Goal: Contribute content: Add original content to the website for others to see

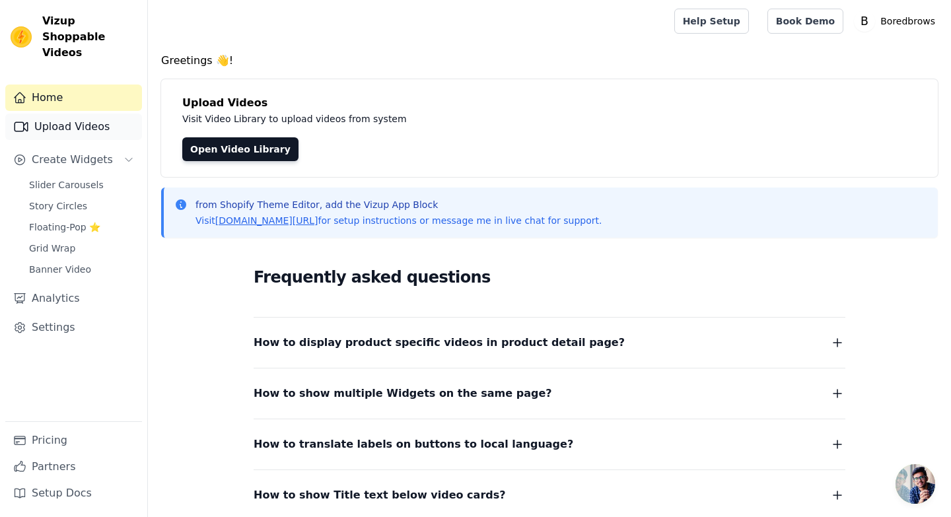
click at [106, 114] on link "Upload Videos" at bounding box center [73, 127] width 137 height 26
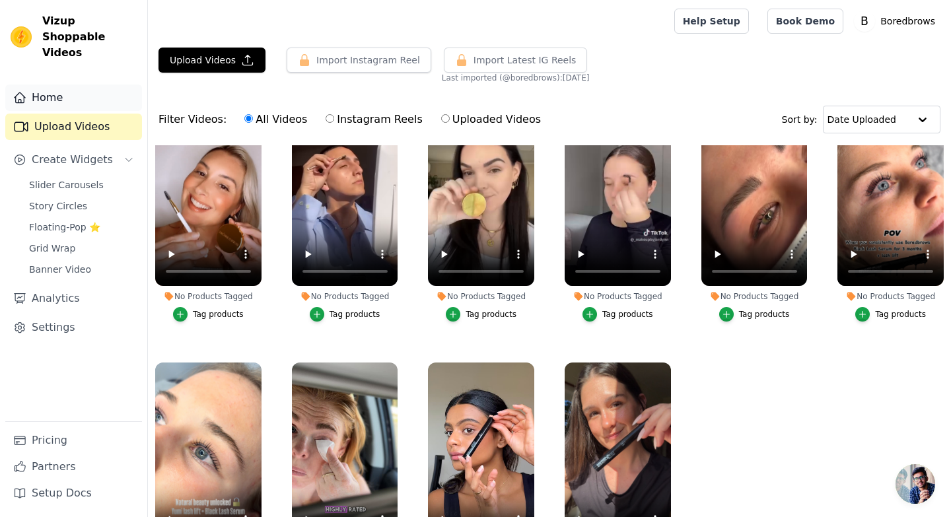
click at [77, 84] on link "Home" at bounding box center [73, 97] width 137 height 26
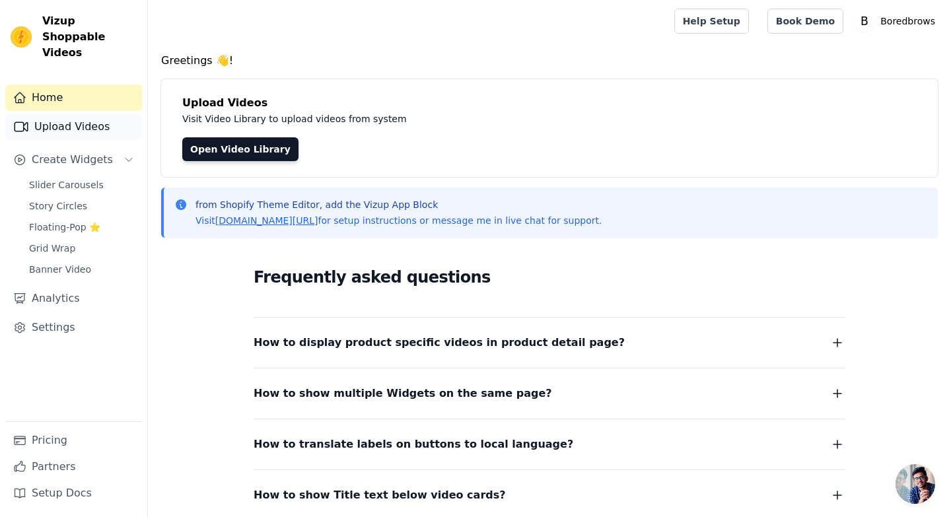
click at [75, 115] on link "Upload Videos" at bounding box center [73, 127] width 137 height 26
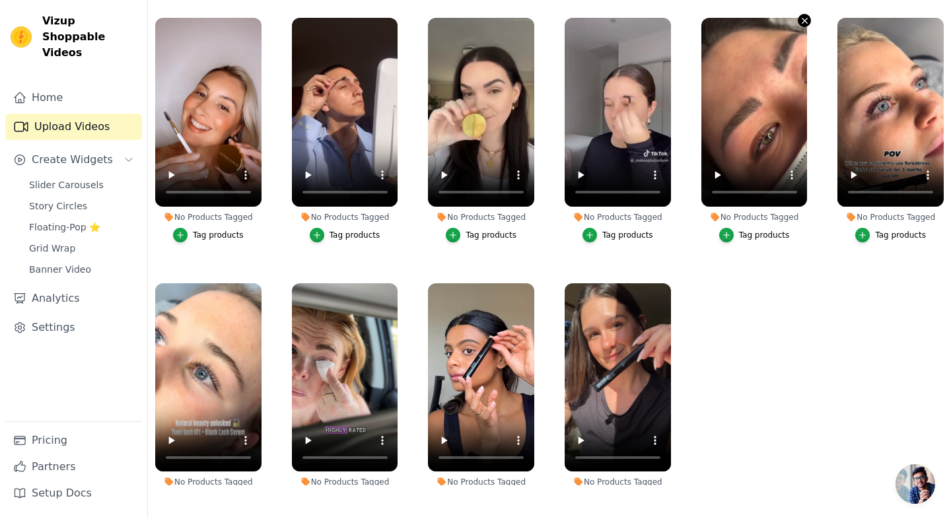
click at [801, 24] on icon "button" at bounding box center [804, 21] width 10 height 10
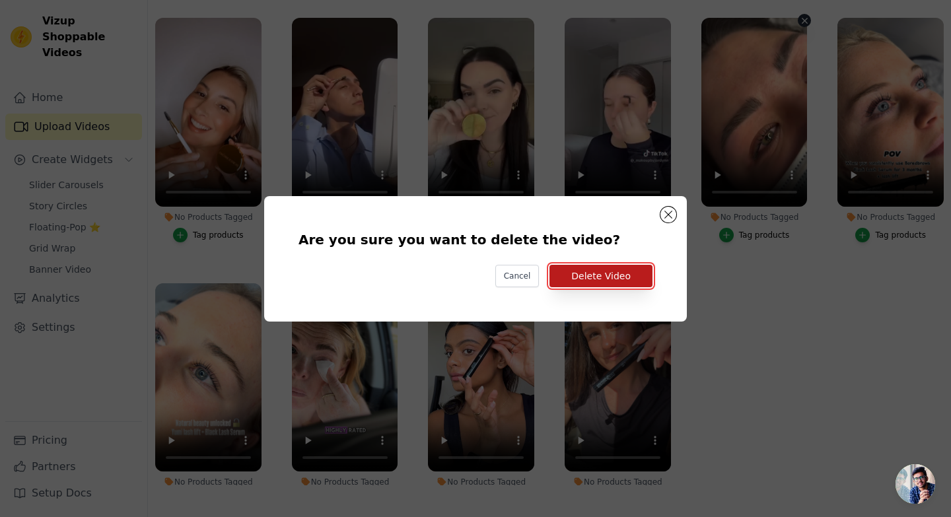
click at [626, 279] on button "Delete Video" at bounding box center [600, 276] width 103 height 22
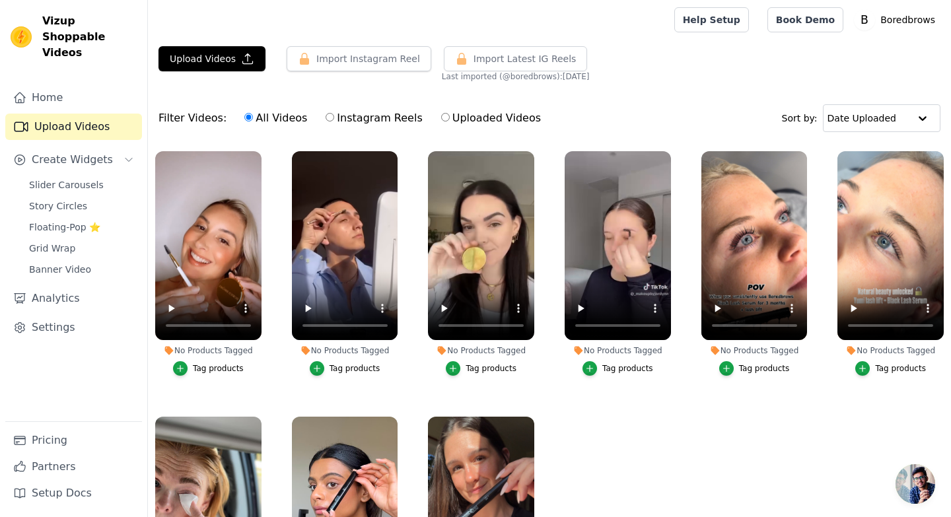
scroll to position [2, 0]
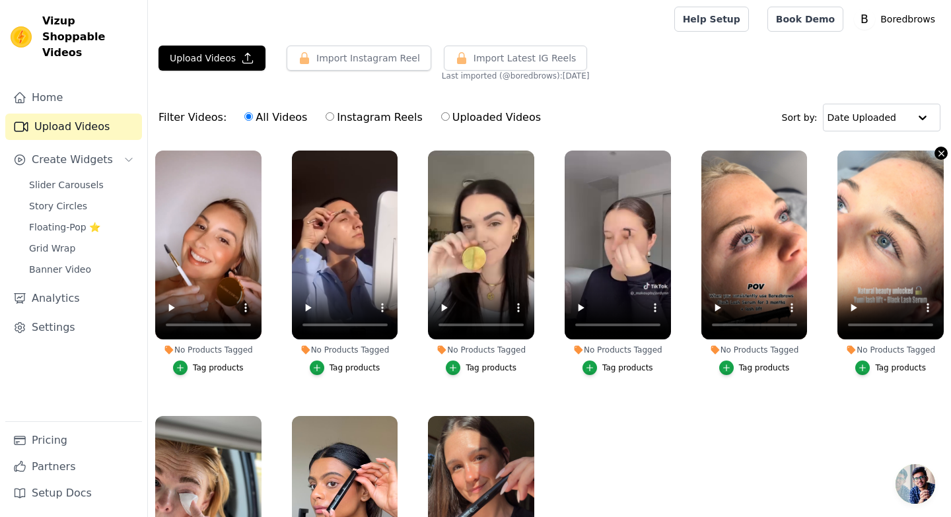
click at [936, 156] on icon "button" at bounding box center [941, 154] width 10 height 10
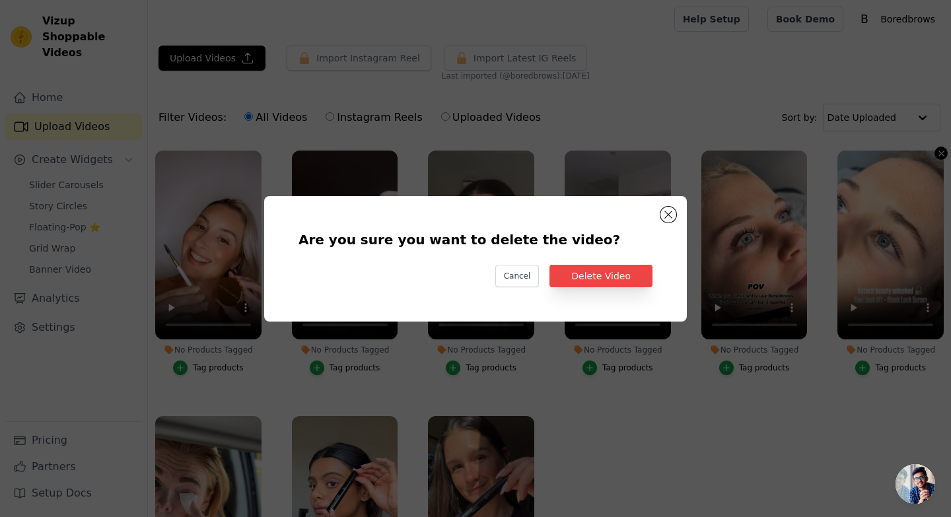
scroll to position [0, 0]
click at [616, 271] on button "Delete Video" at bounding box center [600, 276] width 103 height 22
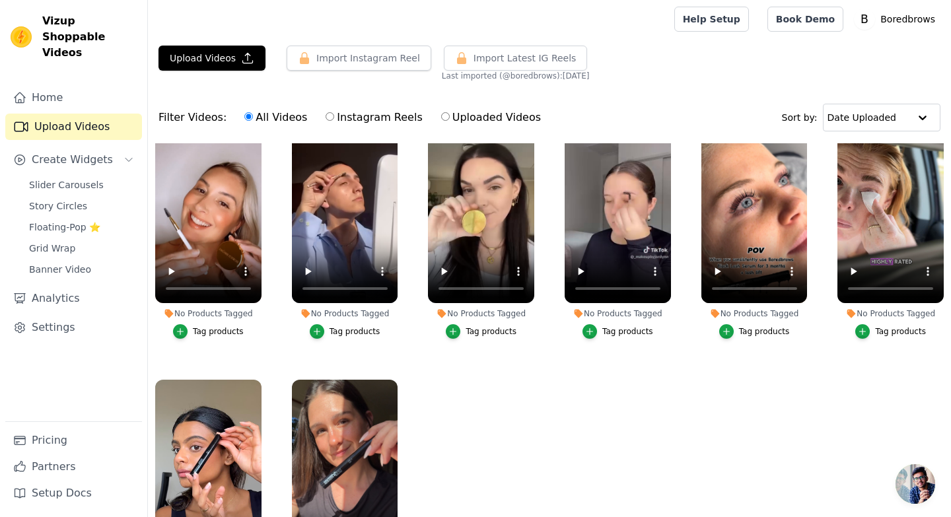
scroll to position [58, 0]
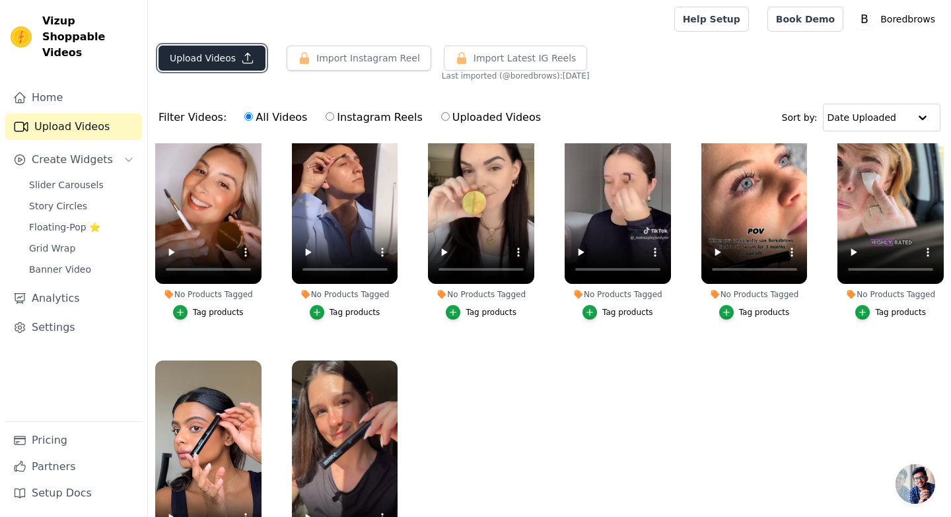
click at [237, 55] on button "Upload Videos" at bounding box center [211, 58] width 107 height 25
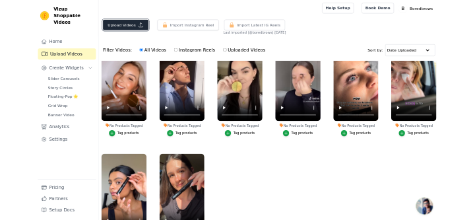
scroll to position [0, 0]
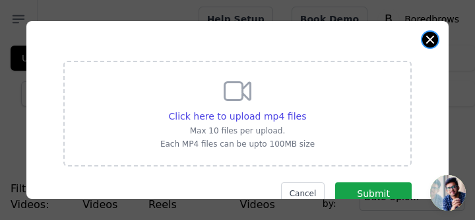
click at [431, 39] on button "Close modal" at bounding box center [430, 40] width 16 height 16
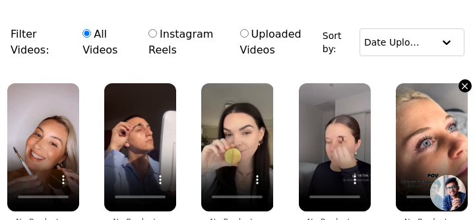
click at [461, 90] on icon "button" at bounding box center [465, 86] width 10 height 10
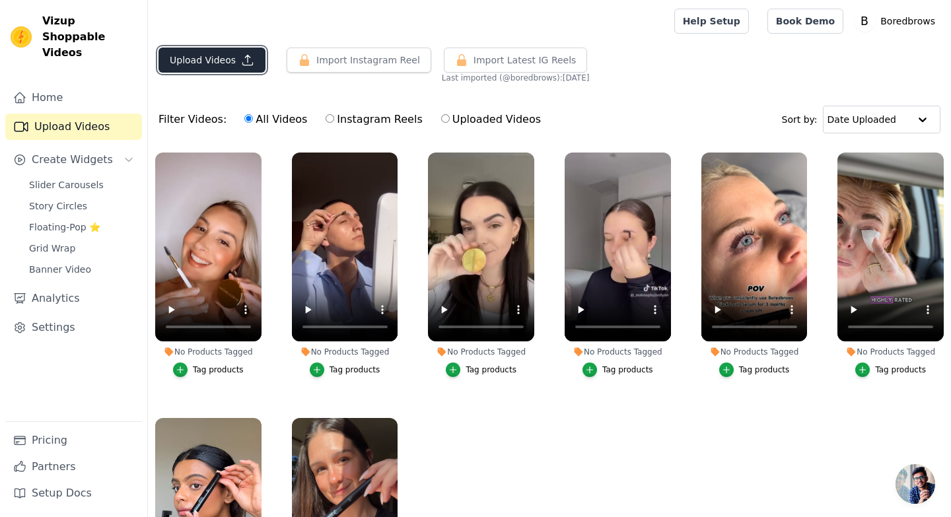
click at [248, 58] on icon "button" at bounding box center [247, 59] width 13 height 13
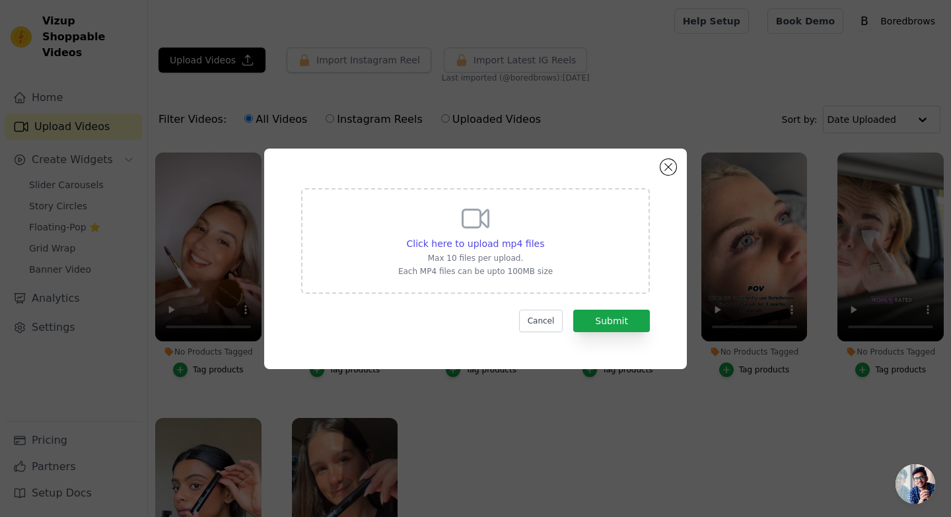
click at [570, 270] on div "Click here to upload mp4 files Max 10 files per upload. Each MP4 files can be u…" at bounding box center [475, 241] width 349 height 106
click at [544, 237] on input "Click here to upload mp4 files Max 10 files per upload. Each MP4 files can be u…" at bounding box center [543, 236] width 1 height 1
click at [547, 256] on p "Max 10 files per upload." at bounding box center [475, 258] width 154 height 11
click at [544, 237] on input "Click here to upload mp4 files Max 10 files per upload. Each MP4 files can be u…" at bounding box center [543, 236] width 1 height 1
click at [543, 328] on button "Cancel" at bounding box center [541, 321] width 44 height 22
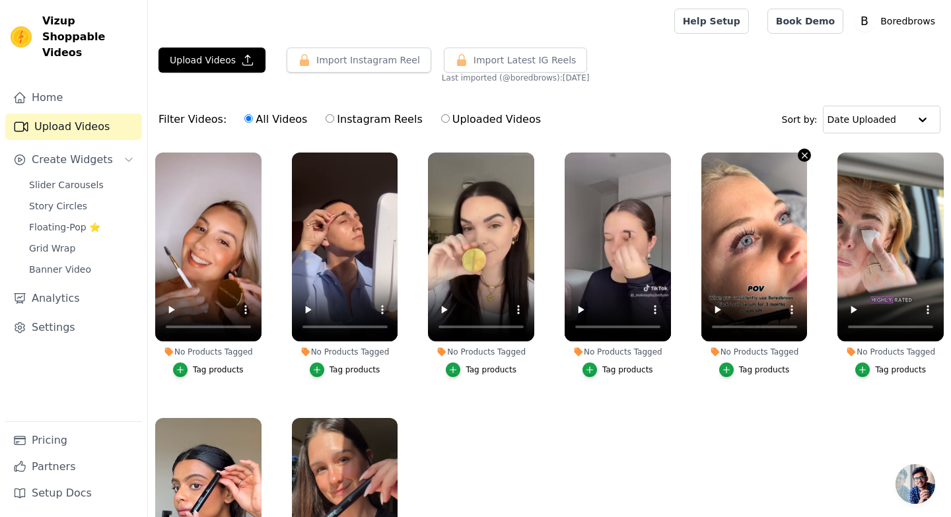
click at [799, 160] on icon "button" at bounding box center [804, 155] width 10 height 10
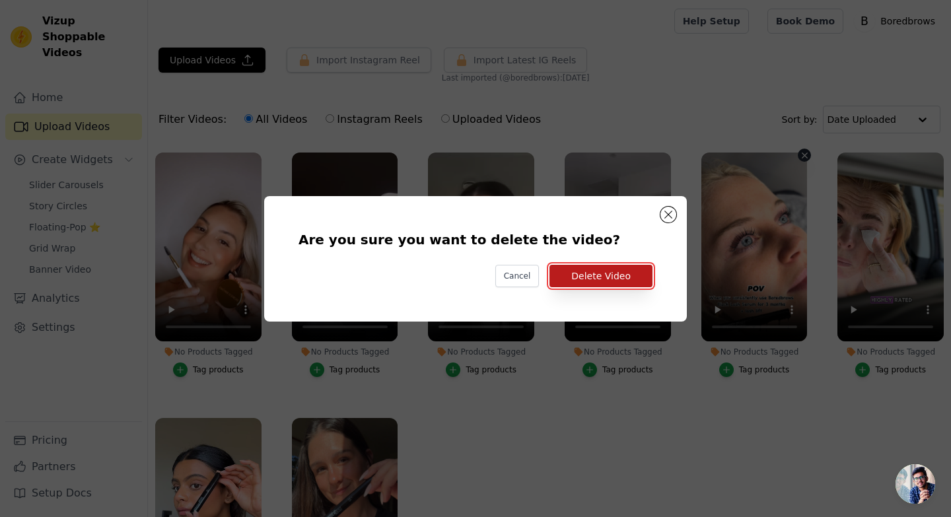
click at [626, 277] on button "Delete Video" at bounding box center [600, 276] width 103 height 22
